Goal: Information Seeking & Learning: Learn about a topic

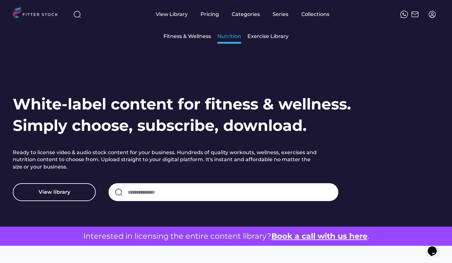
click at [219, 37] on div "Nutrition" at bounding box center [229, 36] width 24 height 7
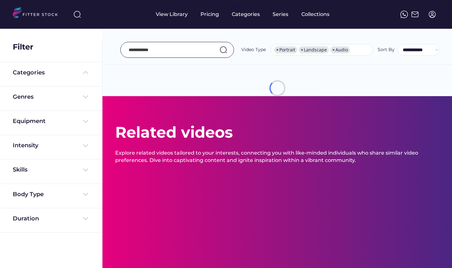
select select "**********"
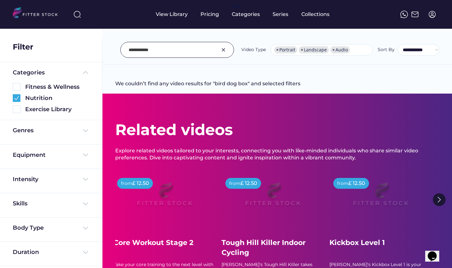
drag, startPoint x: 158, startPoint y: 51, endPoint x: 120, endPoint y: 51, distance: 38.3
click at [120, 51] on div "**********" at bounding box center [277, 50] width 324 height 16
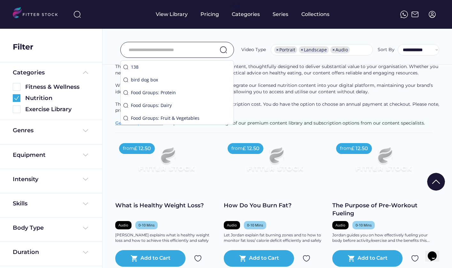
scroll to position [84, 0]
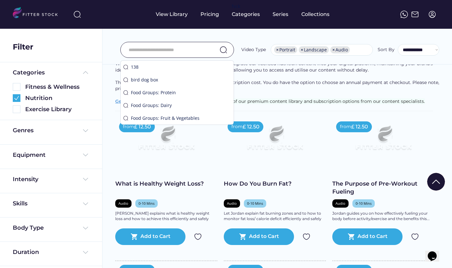
click at [190, 51] on input "input" at bounding box center [169, 49] width 81 height 13
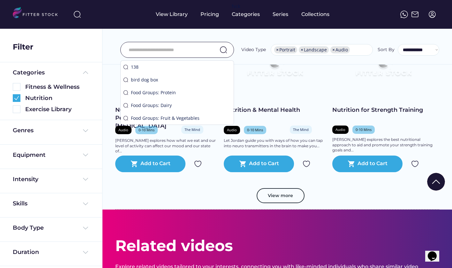
scroll to position [1090, 0]
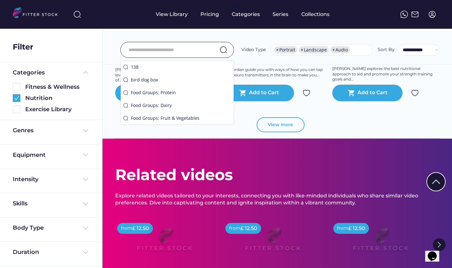
click at [284, 131] on button "View more" at bounding box center [281, 124] width 48 height 15
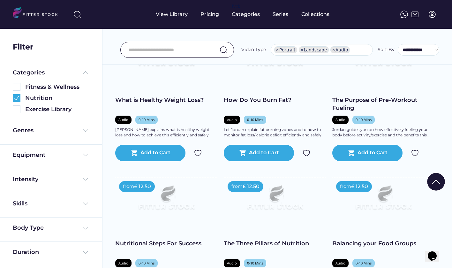
scroll to position [0, 0]
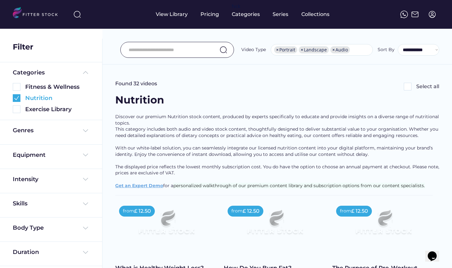
click at [17, 98] on img at bounding box center [17, 98] width 8 height 8
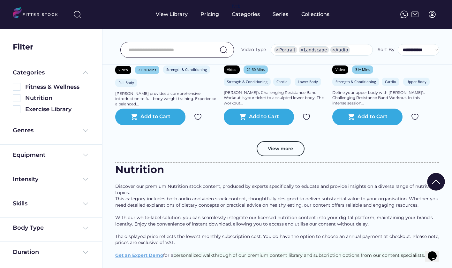
scroll to position [1194, 0]
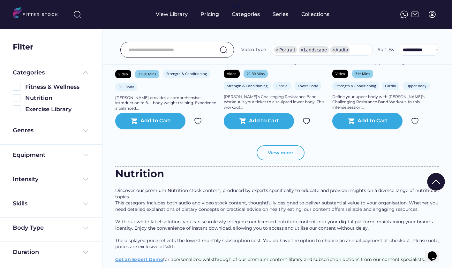
click at [278, 161] on button "View more" at bounding box center [281, 152] width 48 height 15
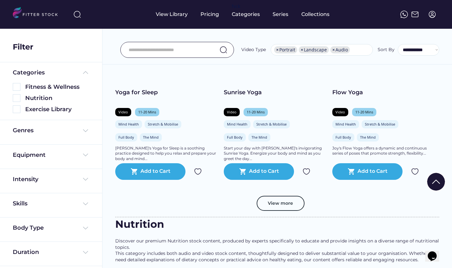
scroll to position [2331, 0]
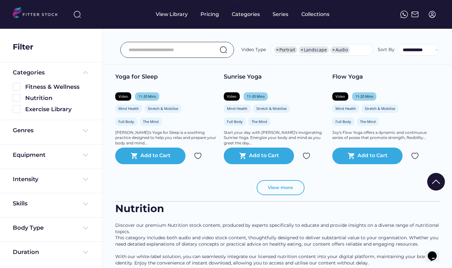
click at [295, 193] on button "View more" at bounding box center [281, 187] width 48 height 15
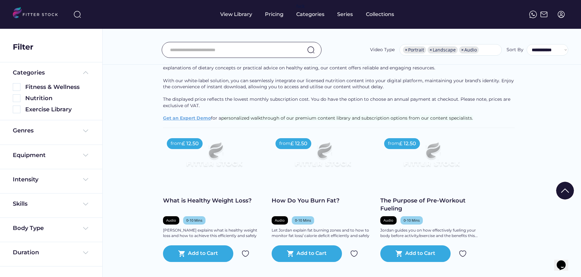
scroll to position [3634, 0]
